Goal: Task Accomplishment & Management: Manage account settings

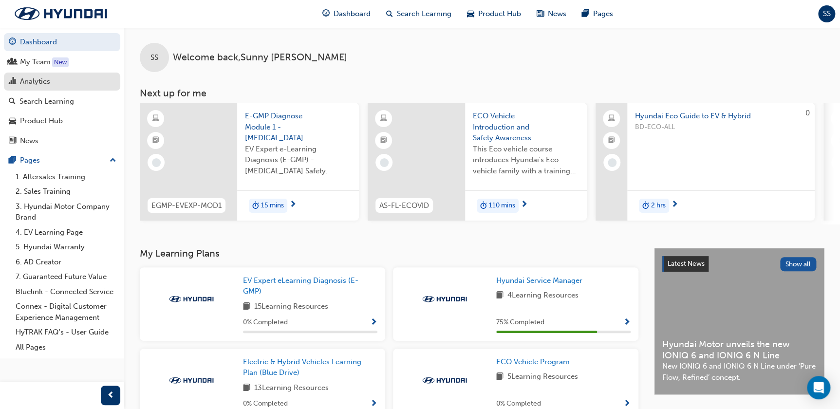
click at [45, 81] on div "Analytics" at bounding box center [35, 81] width 30 height 11
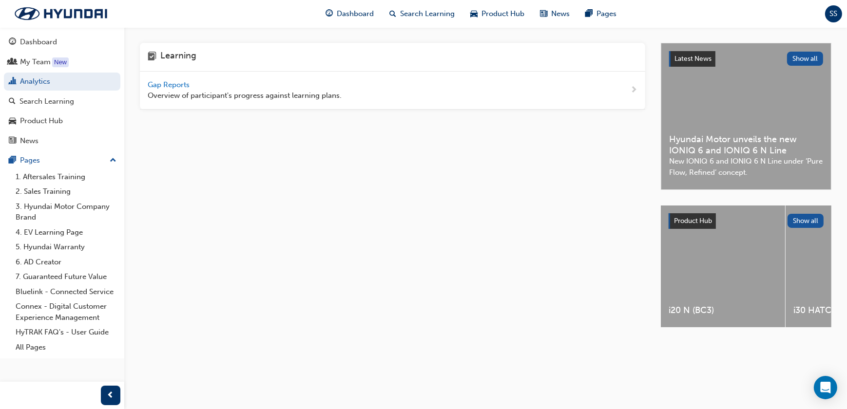
click at [186, 84] on span "Gap Reports" at bounding box center [170, 84] width 44 height 9
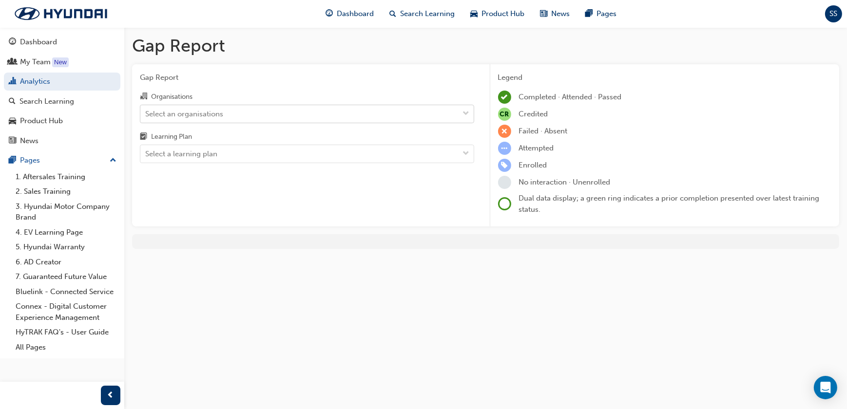
click at [224, 111] on div "Select an organisations" at bounding box center [299, 113] width 319 height 17
click at [146, 111] on input "Organisations Select an organisations" at bounding box center [145, 113] width 1 height 8
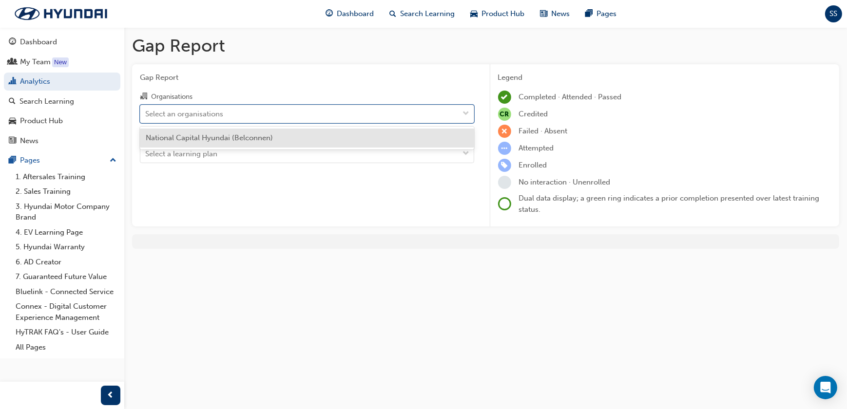
click at [239, 140] on span "National Capital Hyundai (Belconnen)" at bounding box center [209, 137] width 127 height 9
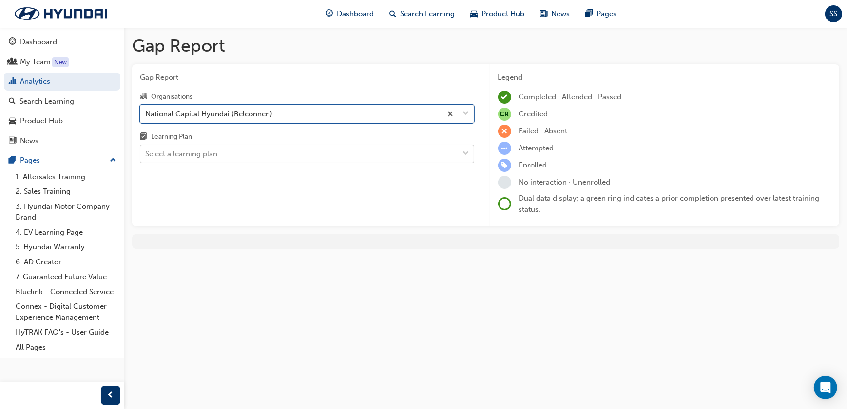
click at [241, 151] on div "Select a learning plan" at bounding box center [299, 154] width 319 height 17
click at [146, 151] on input "Learning Plan Select a learning plan" at bounding box center [145, 154] width 1 height 8
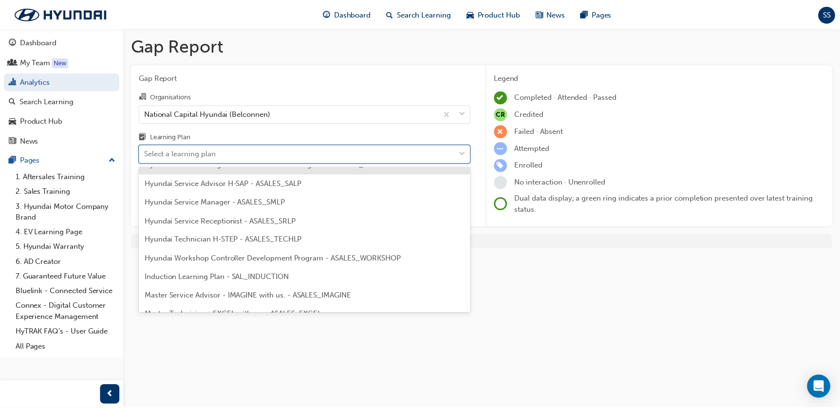
scroll to position [310, 0]
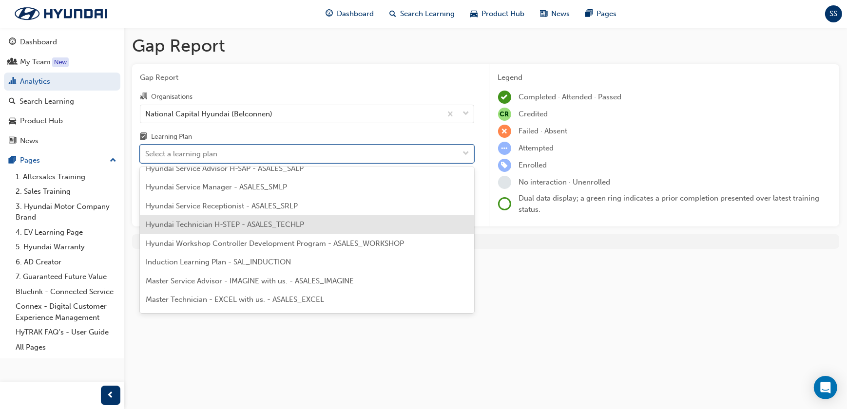
click at [265, 227] on span "Hyundai Technician H-STEP - ASALES_TECHLP" at bounding box center [225, 224] width 158 height 9
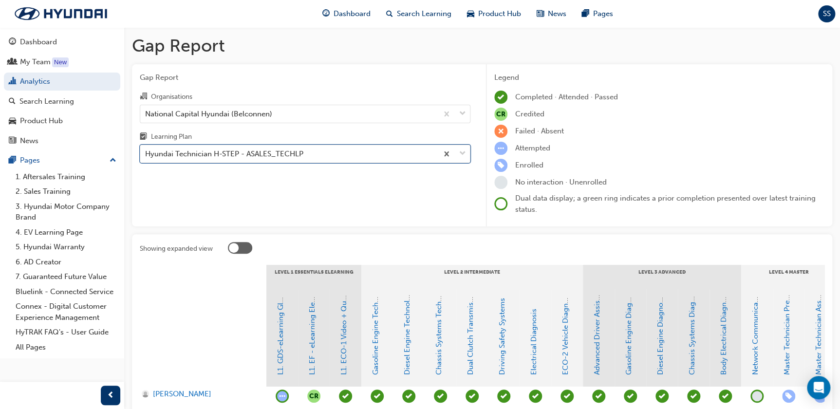
click at [273, 153] on div "Hyundai Technician H-STEP - ASALES_TECHLP" at bounding box center [224, 154] width 158 height 11
click at [146, 153] on input "Learning Plan option Hyundai Technician H-STEP - ASALES_TECHLP, selected. 0 res…" at bounding box center [145, 154] width 1 height 8
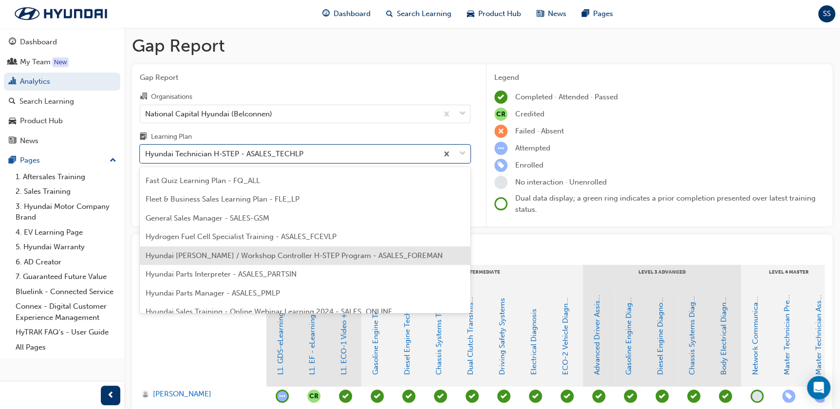
scroll to position [103, 0]
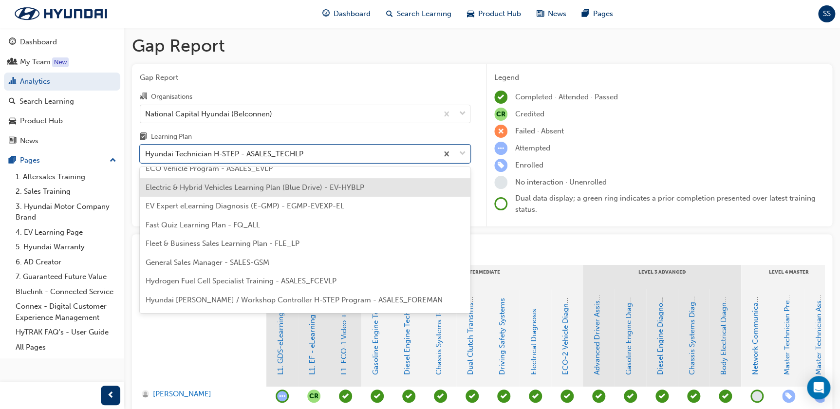
click at [307, 190] on span "Electric & Hybrid Vehicles Learning Plan (Blue Drive) - EV-HYBLP" at bounding box center [255, 187] width 219 height 9
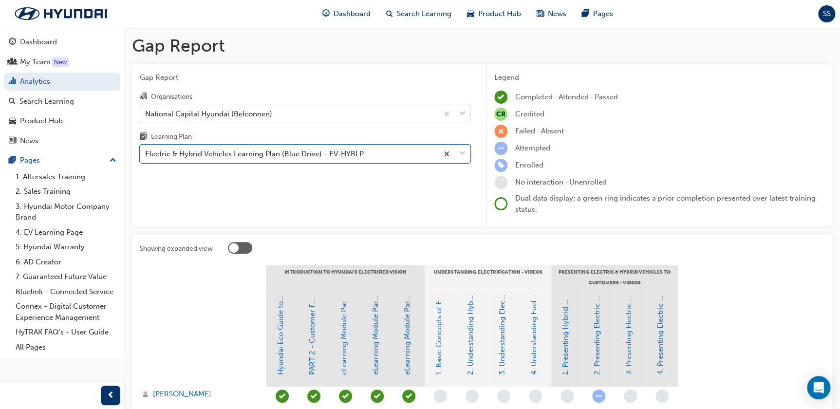
click at [336, 115] on div "National Capital Hyundai (Belconnen)" at bounding box center [289, 113] width 298 height 17
click at [146, 115] on input "Organisations National Capital Hyundai (Belconnen)" at bounding box center [145, 113] width 1 height 8
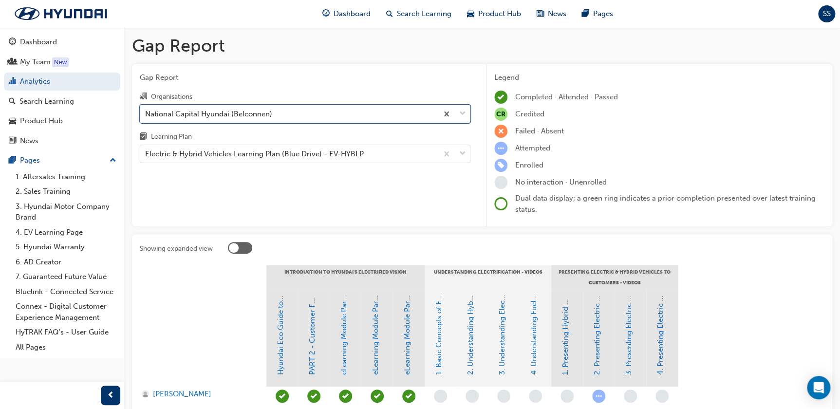
click at [336, 115] on div "National Capital Hyundai (Belconnen)" at bounding box center [289, 113] width 298 height 17
click at [146, 115] on input "Organisations option National Capital Hyundai (Belconnen), selected. 0 results …" at bounding box center [145, 113] width 1 height 8
click at [328, 147] on div "Electric & Hybrid Vehicles Learning Plan (Blue Drive) - EV-HYBLP" at bounding box center [289, 154] width 298 height 17
click at [146, 150] on input "Learning Plan Electric & Hybrid Vehicles Learning Plan (Blue Drive) - EV-HYBLP" at bounding box center [145, 154] width 1 height 8
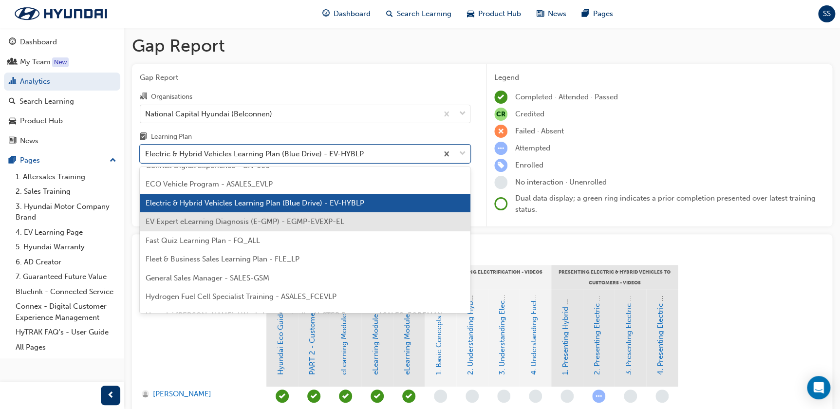
scroll to position [88, 0]
click at [303, 224] on span "EV Expert eLearning Diagnosis (E-GMP) - EGMP-EVEXP-EL" at bounding box center [245, 221] width 199 height 9
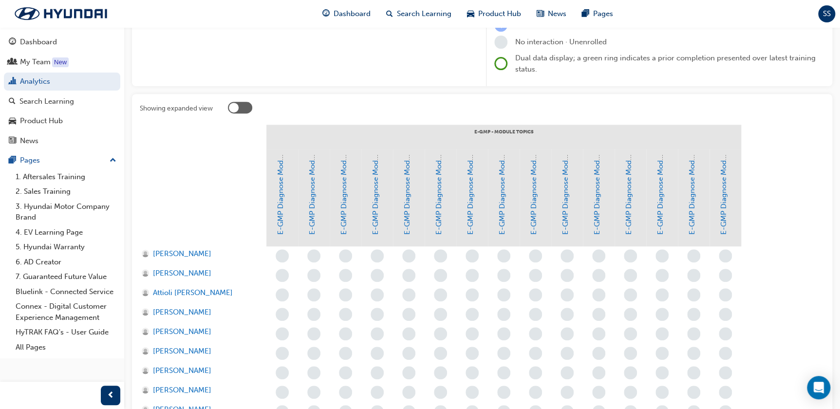
scroll to position [7, 0]
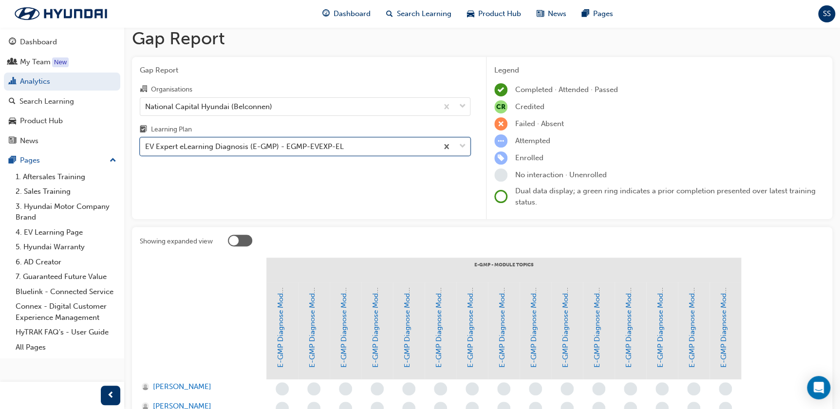
click at [283, 148] on div "EV Expert eLearning Diagnosis (E-GMP) - EGMP-EVEXP-EL" at bounding box center [244, 146] width 199 height 11
click at [146, 148] on input "Learning Plan option EV Expert eLearning Diagnosis (E-GMP) - EGMP-EVEXP-EL, sel…" at bounding box center [145, 146] width 1 height 8
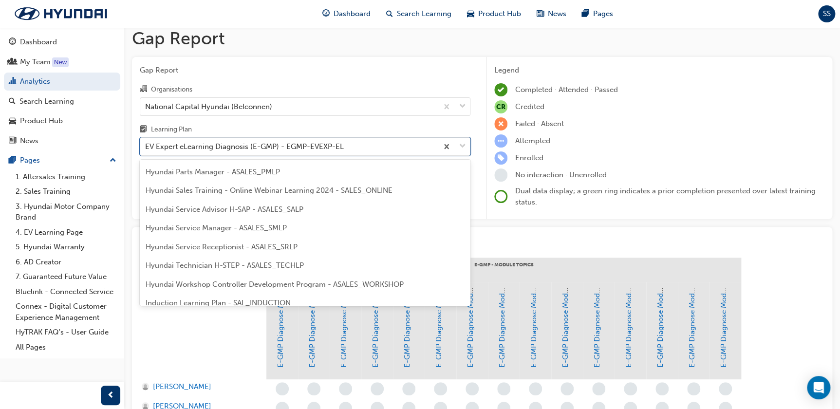
scroll to position [277, 0]
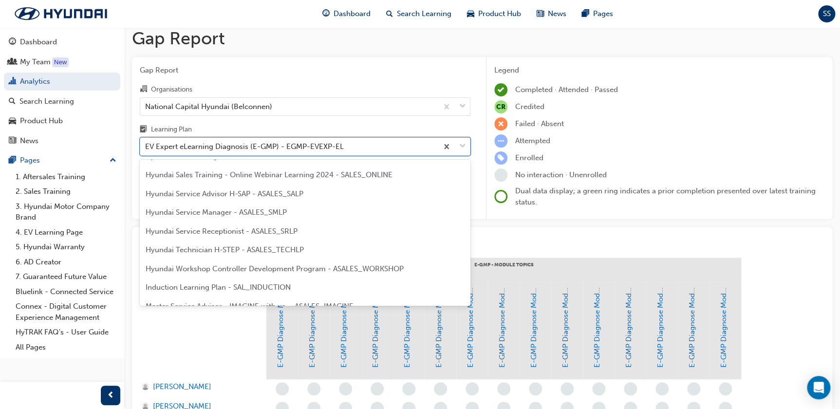
click at [285, 249] on span "Hyundai Technician H-STEP - ASALES_TECHLP" at bounding box center [225, 250] width 158 height 9
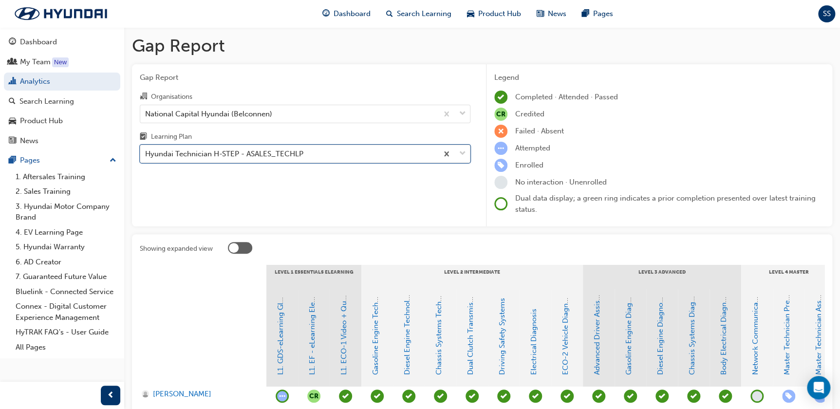
click at [302, 156] on div "Hyundai Technician H-STEP - ASALES_TECHLP" at bounding box center [224, 154] width 158 height 11
click at [146, 156] on input "Learning Plan option Hyundai Technician H-STEP - ASALES_TECHLP, selected. 0 res…" at bounding box center [145, 154] width 1 height 8
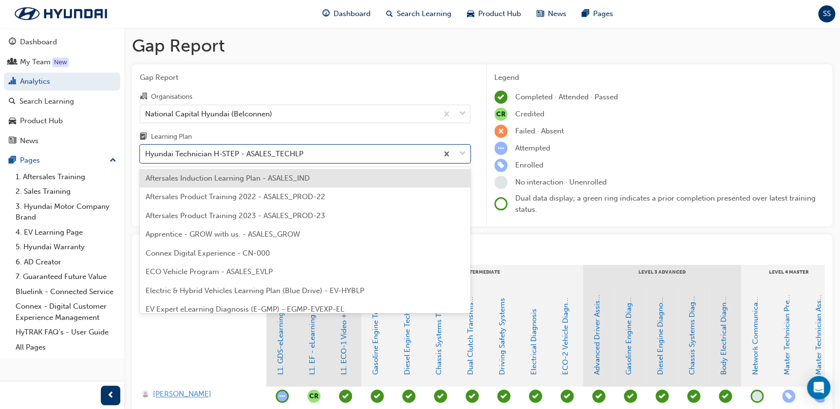
click at [177, 393] on span "Aidan Janke" at bounding box center [182, 394] width 58 height 11
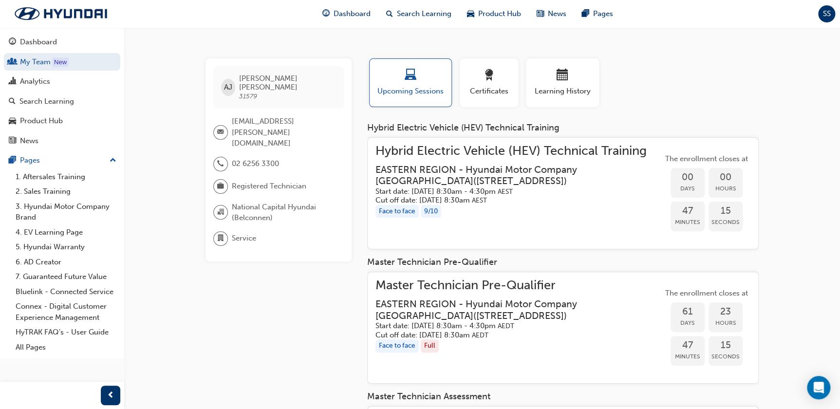
click at [589, 207] on div "Face to face 9 / 10" at bounding box center [519, 211] width 287 height 13
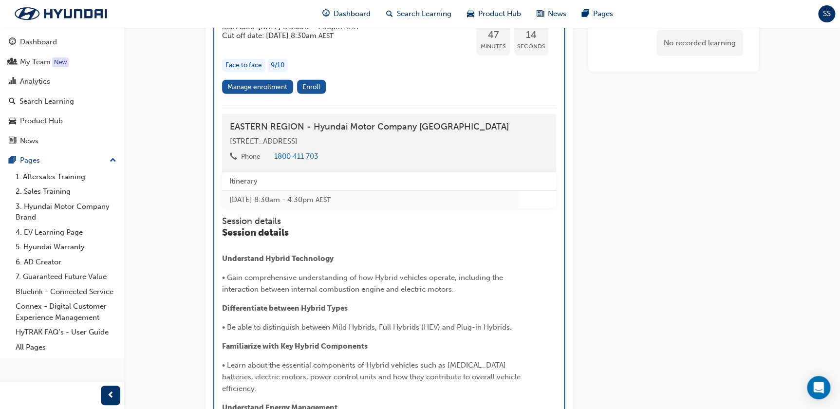
scroll to position [1342, 0]
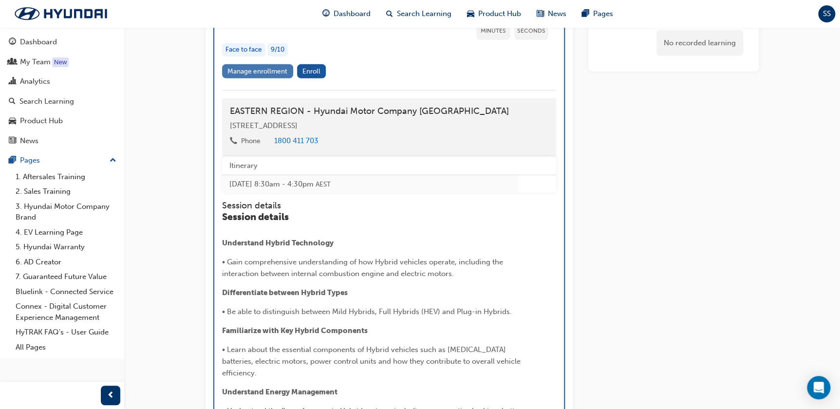
click at [272, 66] on link "Manage enrollment" at bounding box center [257, 71] width 71 height 14
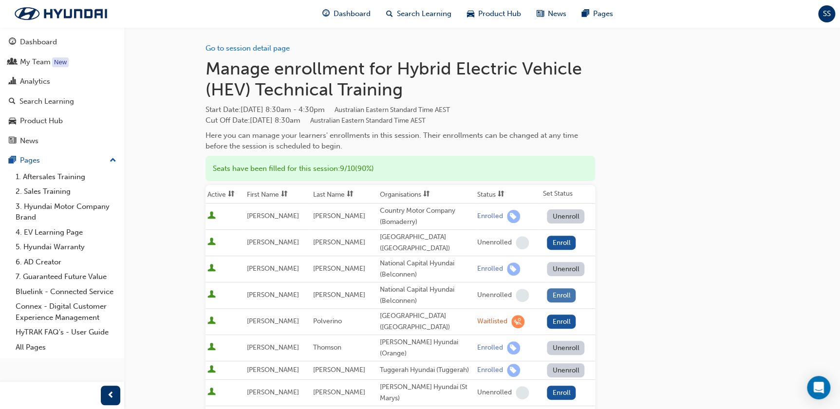
click at [561, 294] on button "Enroll" at bounding box center [561, 295] width 29 height 14
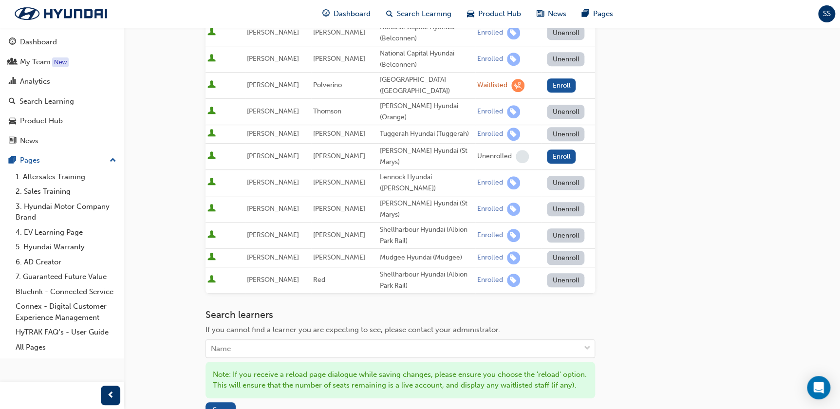
scroll to position [354, 0]
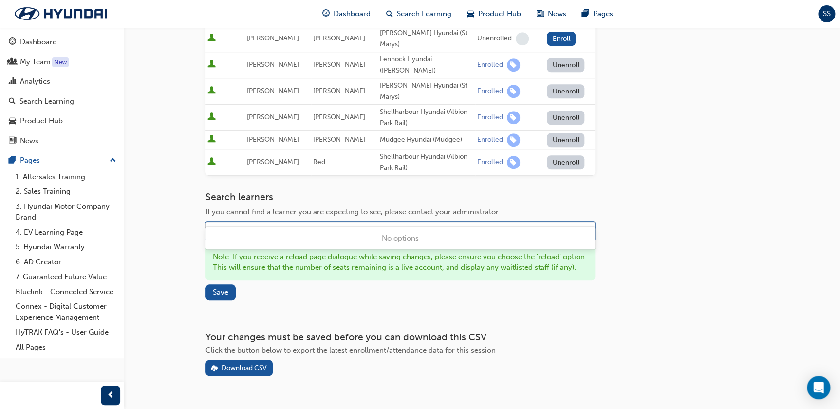
click at [452, 223] on div "Name" at bounding box center [393, 231] width 374 height 17
type input "conroy"
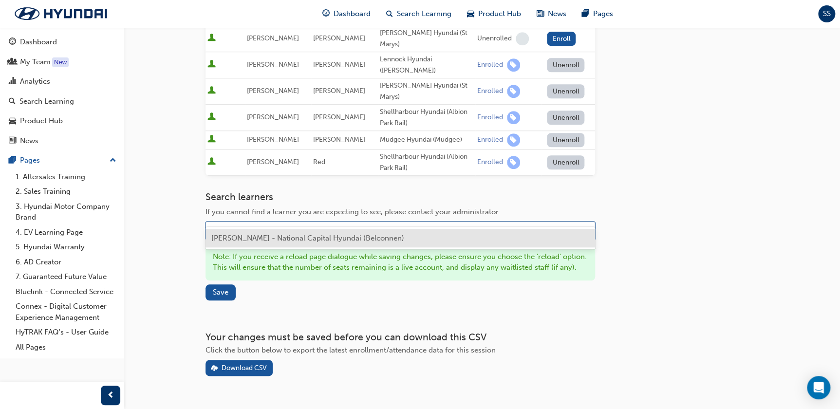
click at [422, 243] on div "Liam Conroy - National Capital Hyundai (Belconnen)" at bounding box center [401, 238] width 390 height 19
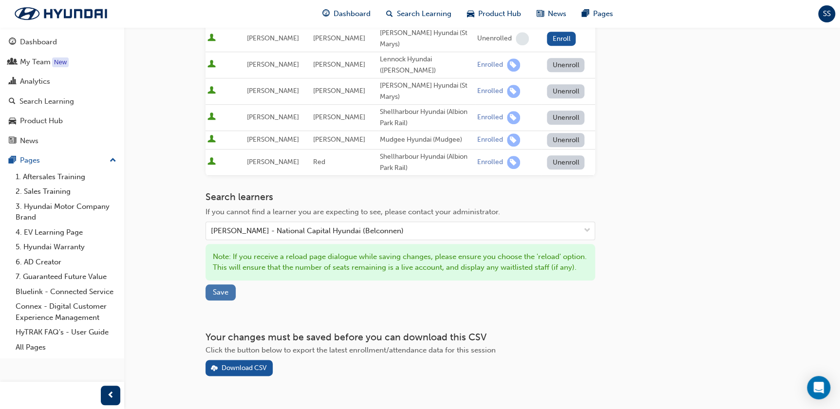
click at [219, 288] on span "Save" at bounding box center [221, 292] width 16 height 9
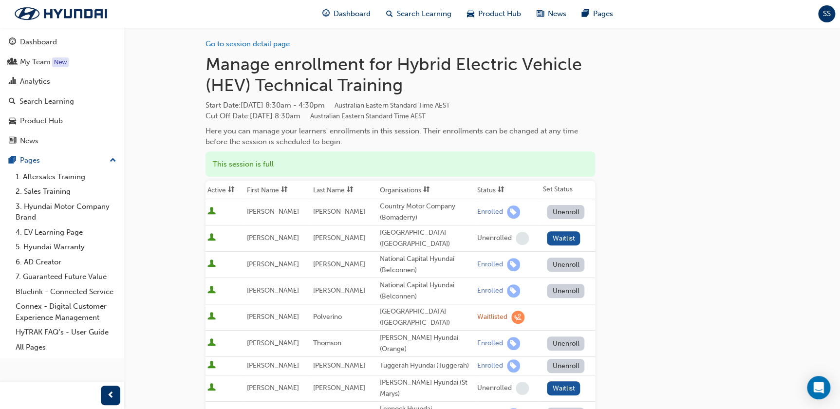
scroll to position [0, 0]
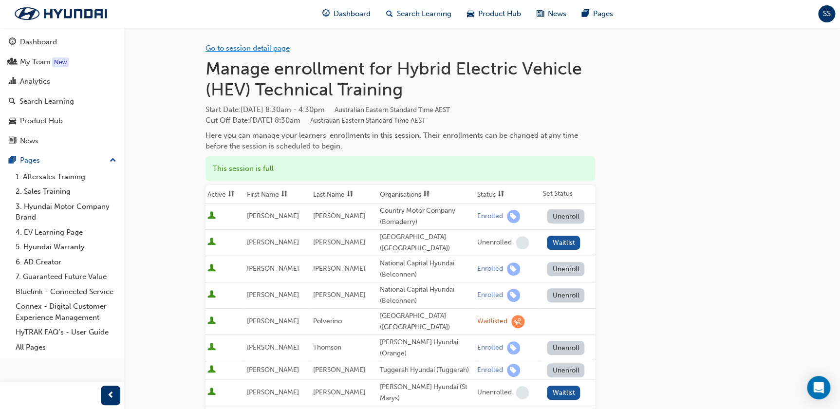
click at [267, 46] on link "Go to session detail page" at bounding box center [248, 48] width 84 height 9
